Goal: Task Accomplishment & Management: Use online tool/utility

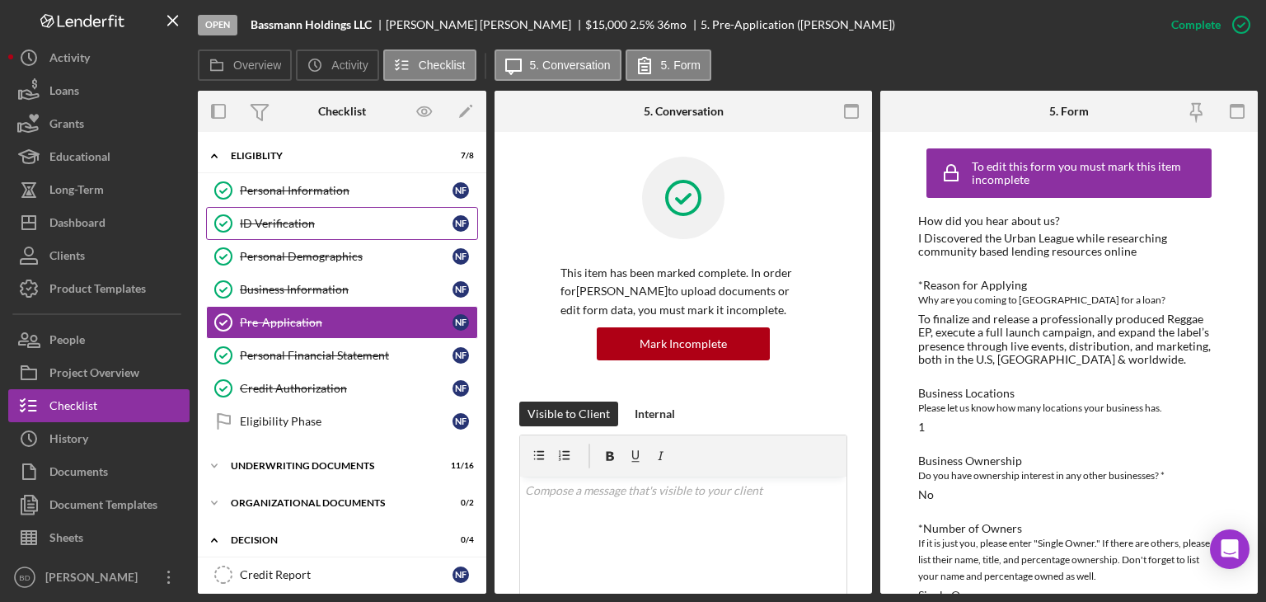
scroll to position [330, 0]
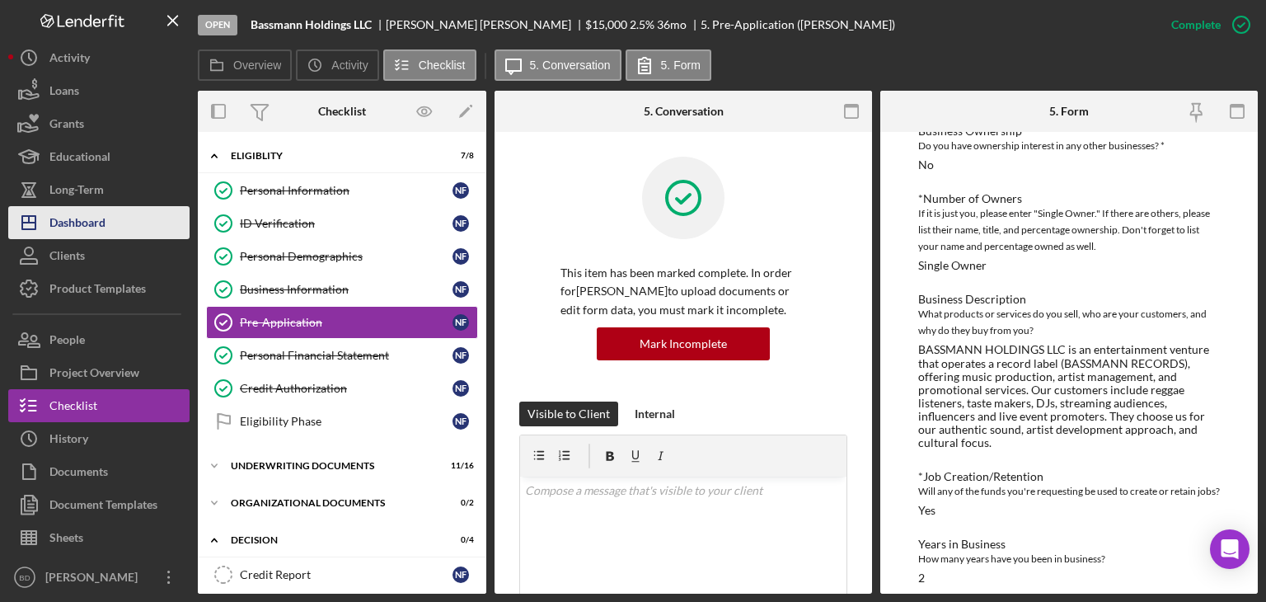
click at [110, 223] on button "Icon/Dashboard Dashboard" at bounding box center [98, 222] width 181 height 33
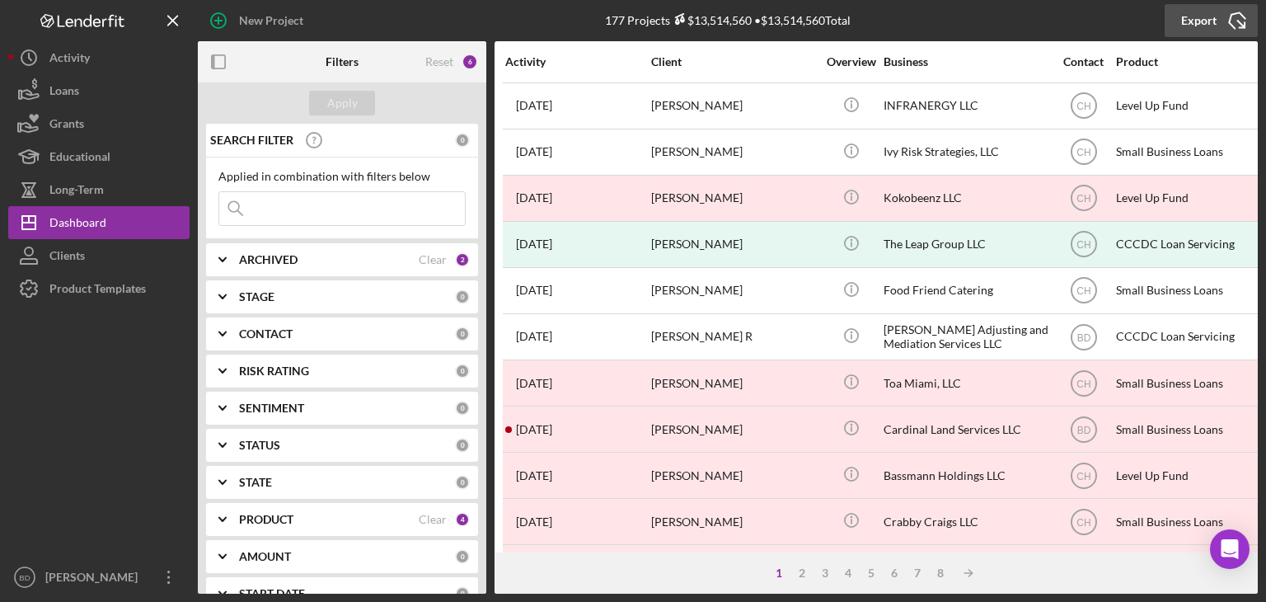
click at [1202, 17] on div "Export" at bounding box center [1198, 20] width 35 height 33
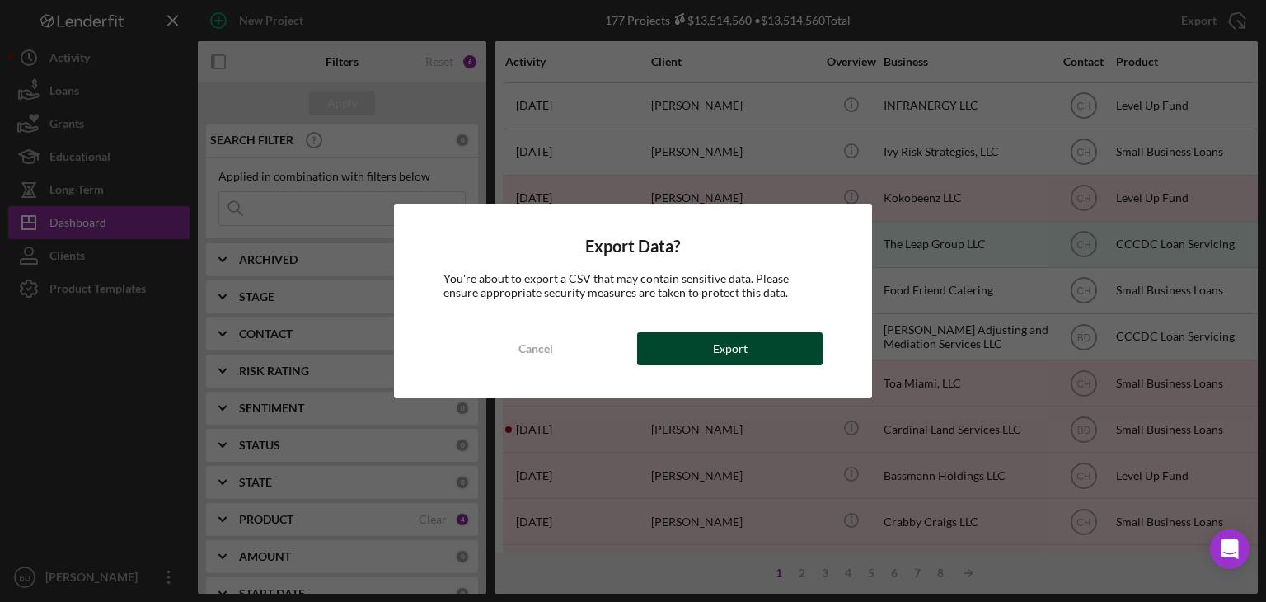
click at [719, 352] on div "Export" at bounding box center [730, 348] width 35 height 33
